Goal: Information Seeking & Learning: Find specific fact

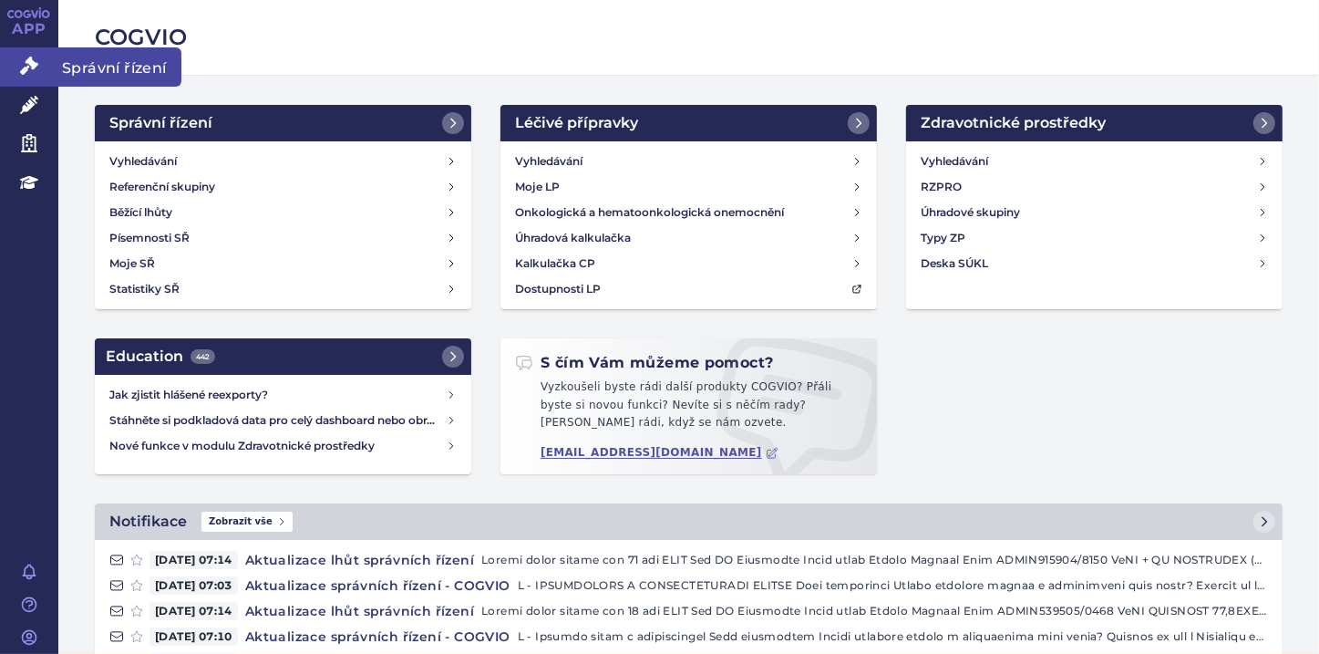
click at [31, 69] on icon at bounding box center [29, 66] width 18 height 18
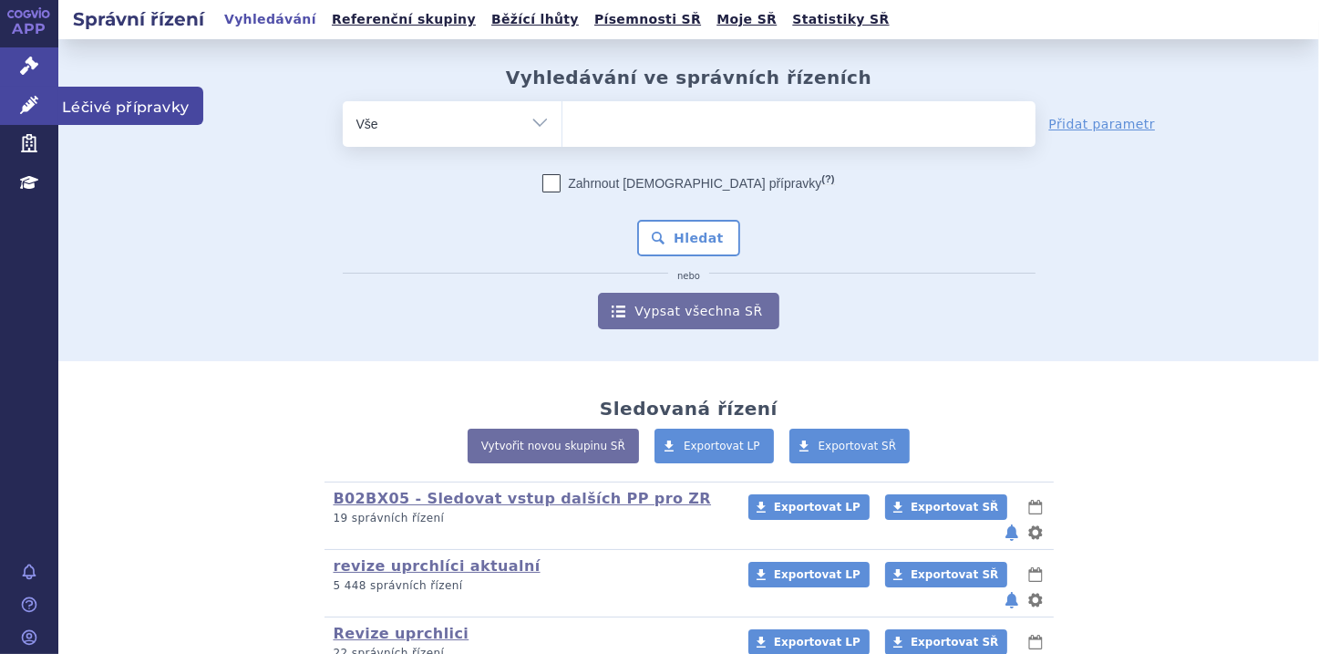
click at [29, 116] on link "Léčivé přípravky" at bounding box center [29, 106] width 58 height 38
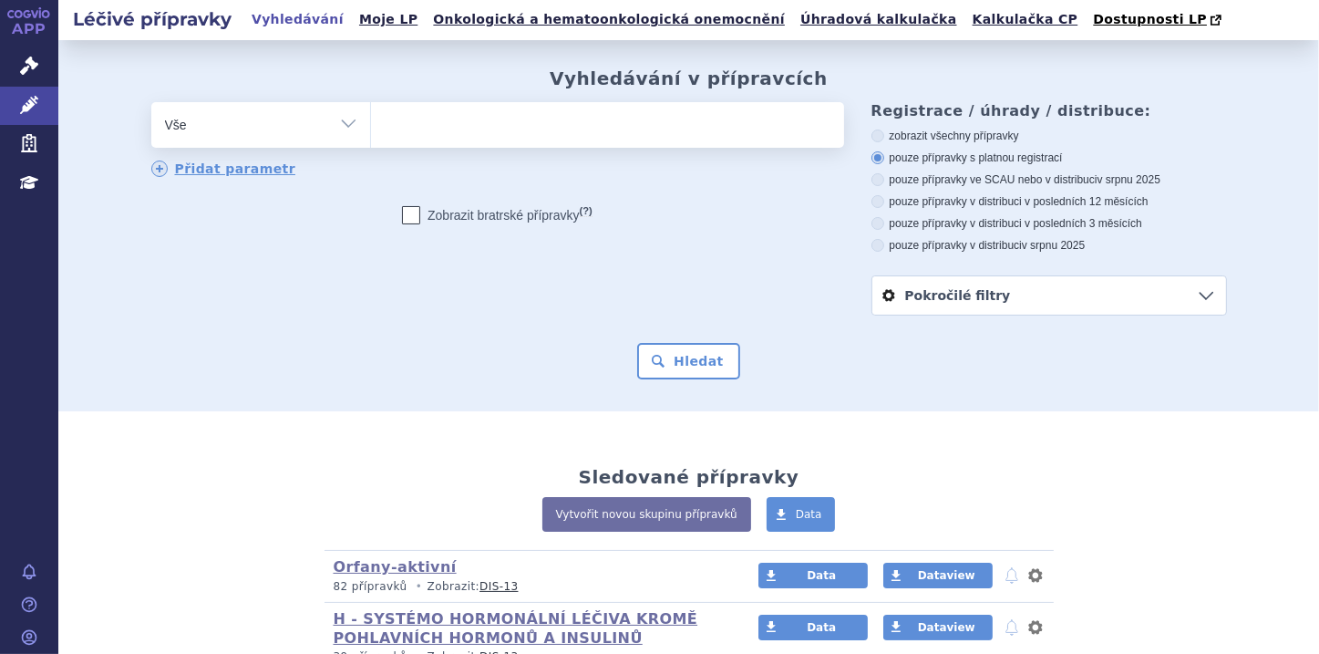
type input "MILUPA BASIC-P"
select select "MILUPA BASIC-P"
click at [657, 361] on button "Hledat" at bounding box center [688, 361] width 103 height 36
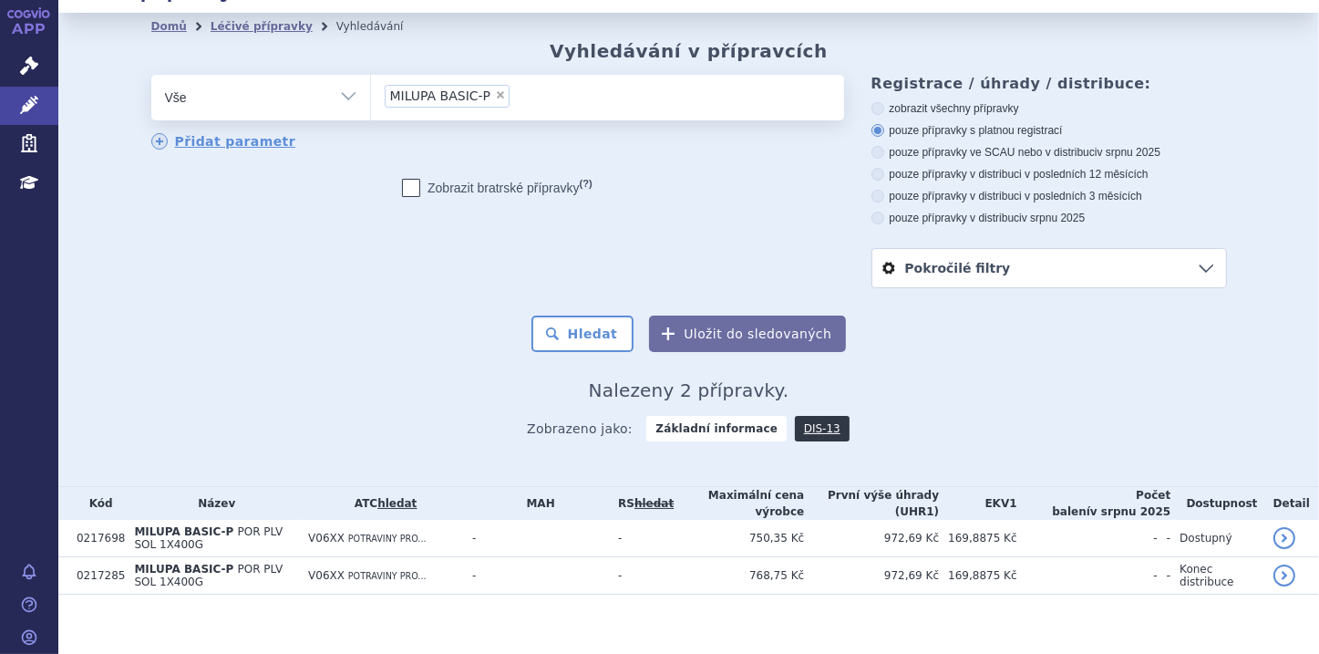
scroll to position [42, 0]
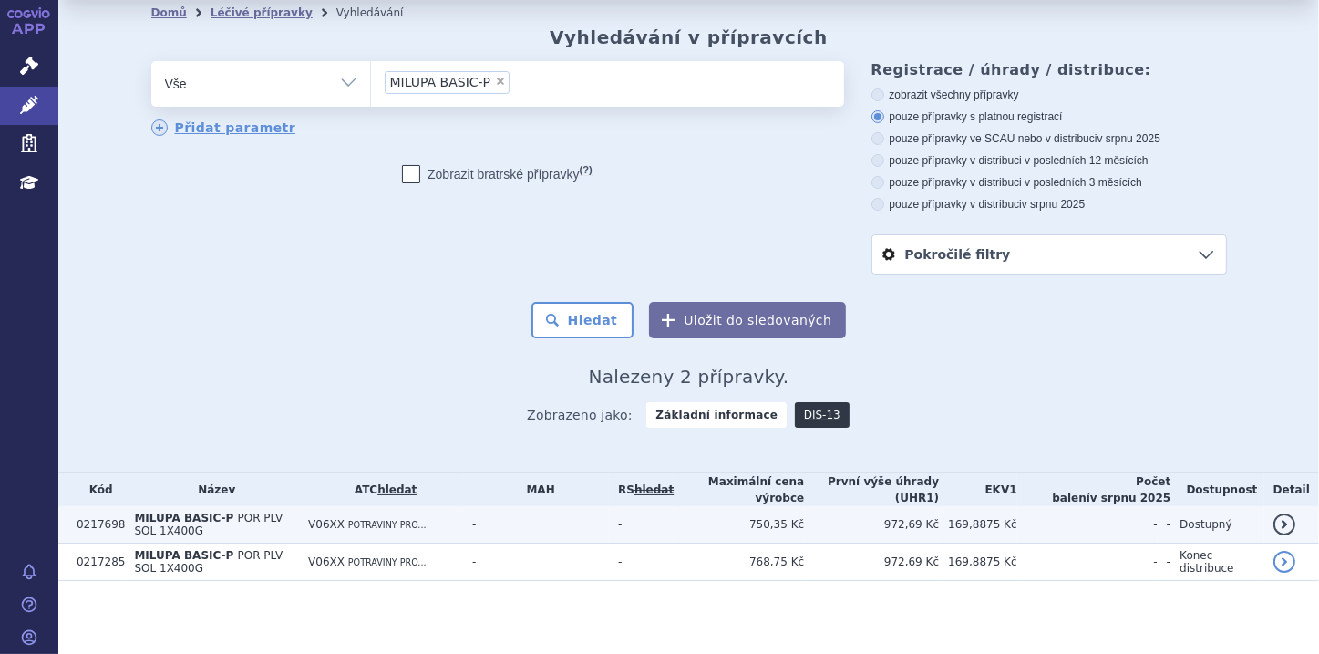
click at [197, 511] on span "MILUPA BASIC-P" at bounding box center [183, 517] width 99 height 13
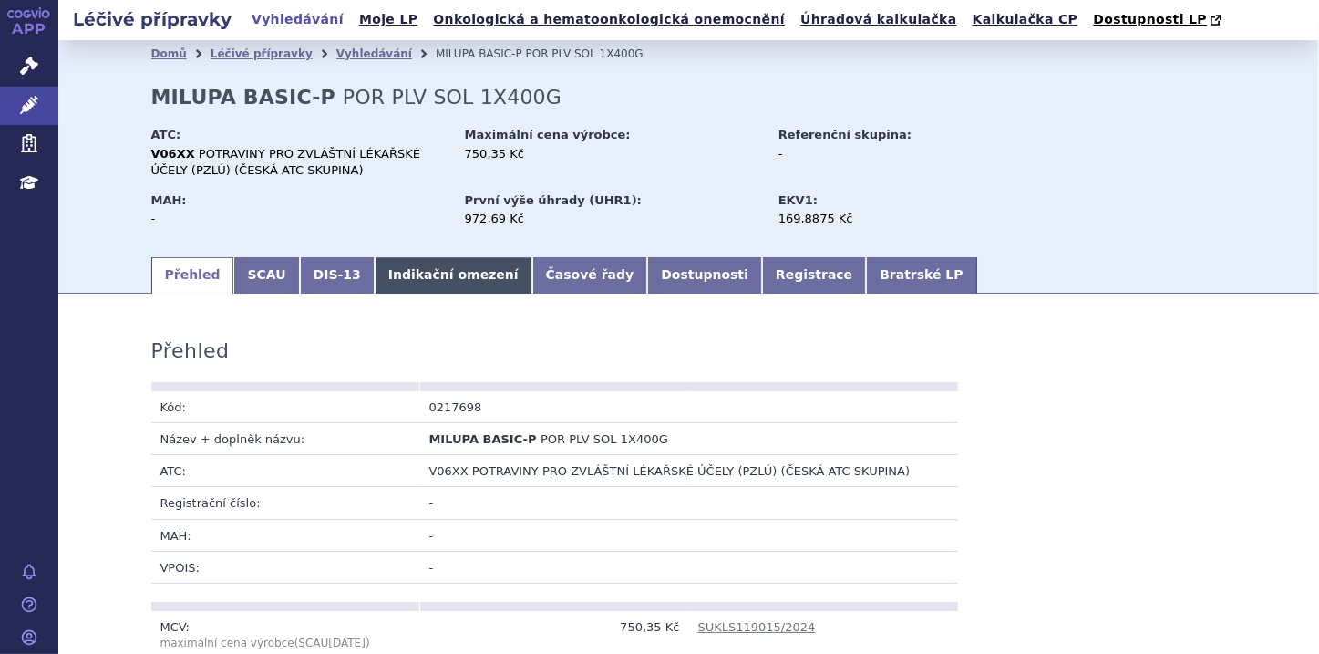
click at [405, 283] on link "Indikační omezení" at bounding box center [454, 275] width 158 height 36
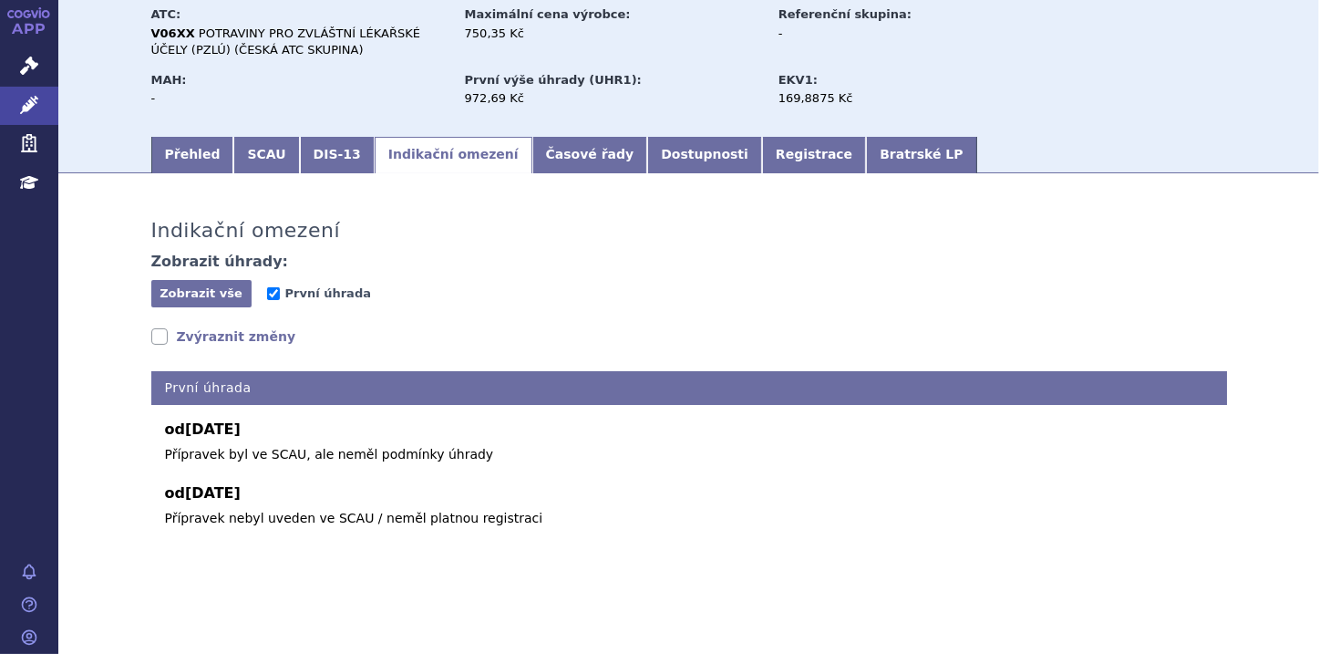
scroll to position [123, 0]
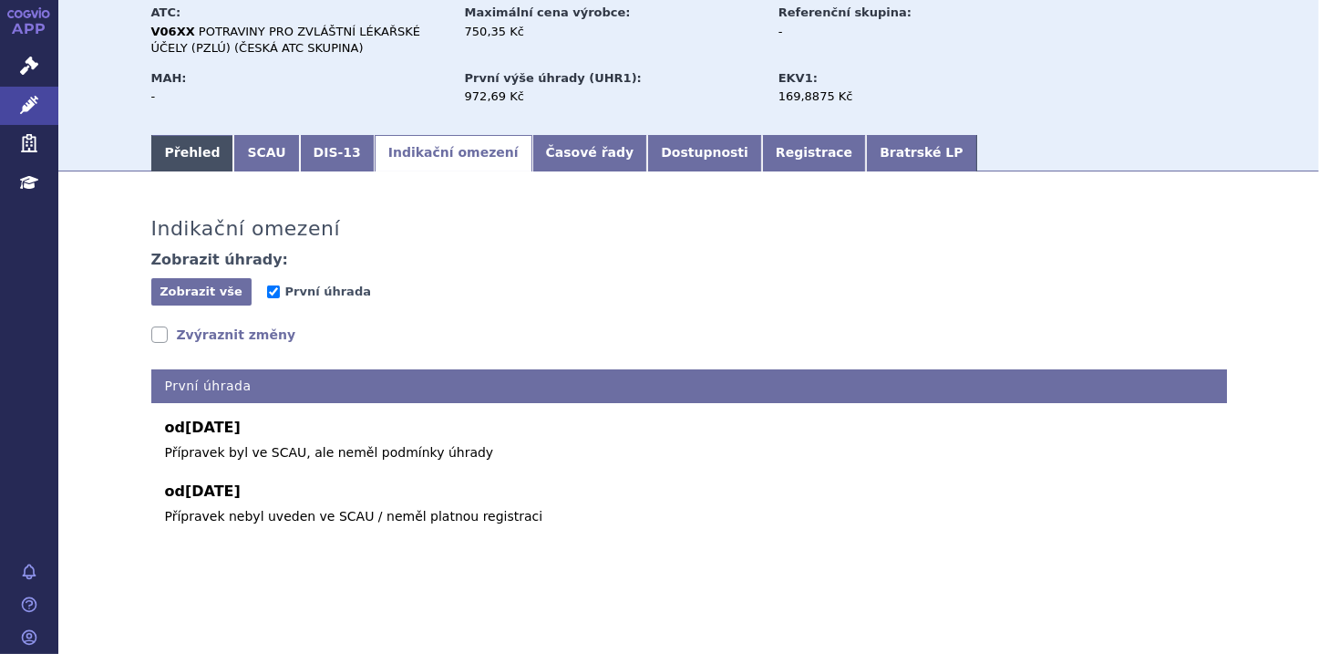
click at [179, 153] on link "Přehled" at bounding box center [192, 153] width 83 height 36
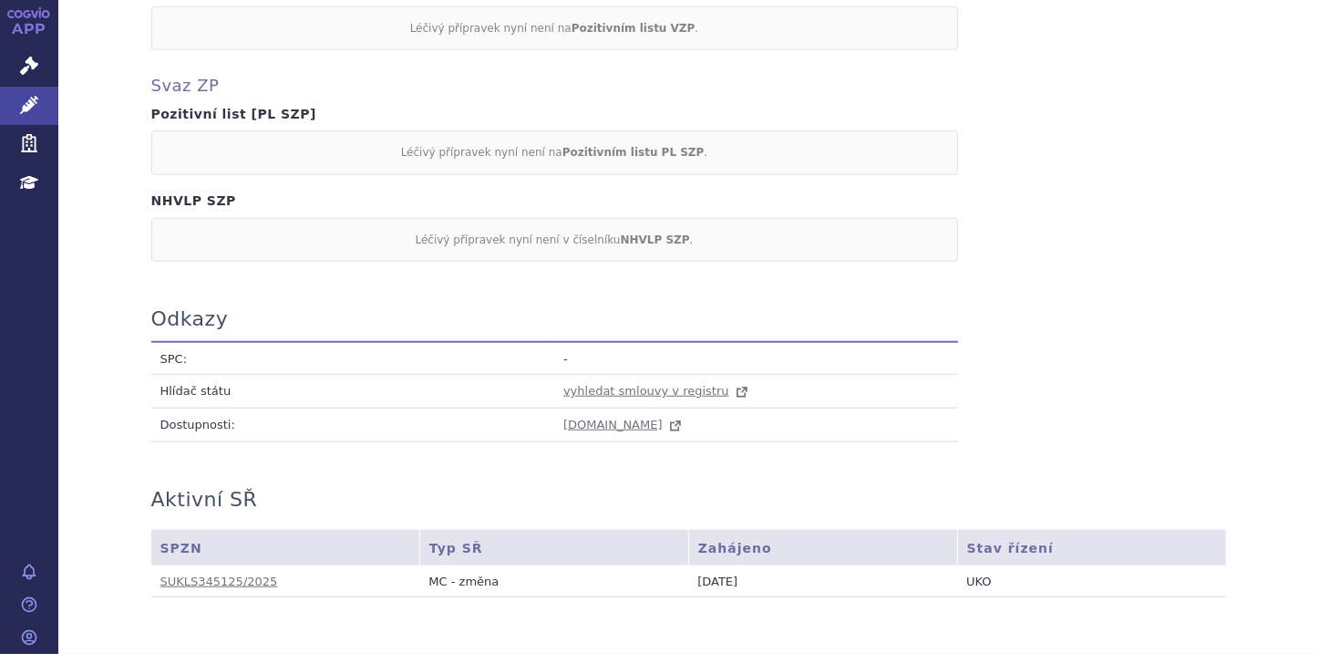
scroll to position [1655, 0]
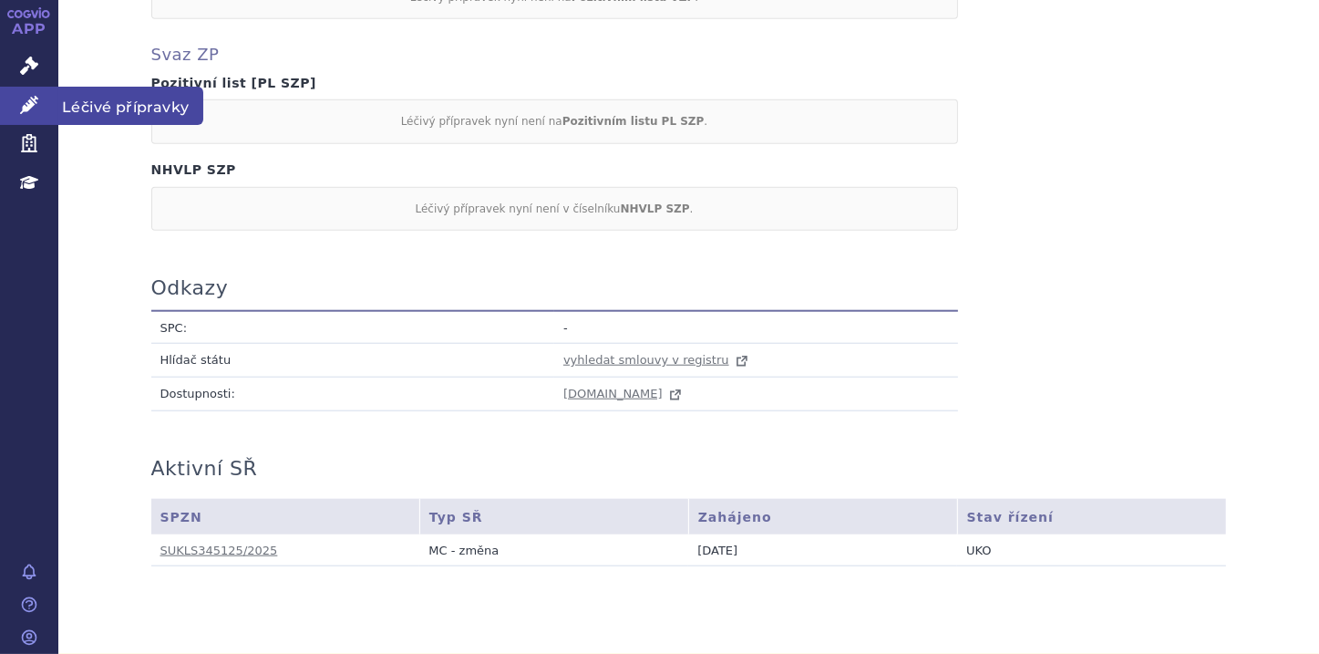
click at [25, 101] on icon at bounding box center [29, 105] width 18 height 18
